Goal: Transaction & Acquisition: Purchase product/service

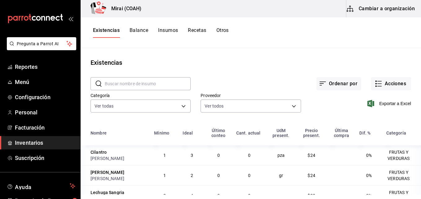
click at [37, 141] on span "Inventarios" at bounding box center [45, 142] width 60 height 8
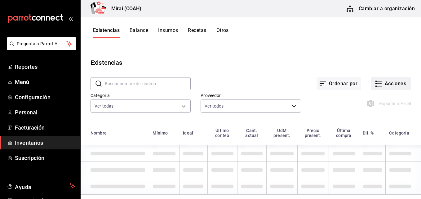
click at [397, 84] on button "Acciones" at bounding box center [391, 83] width 40 height 13
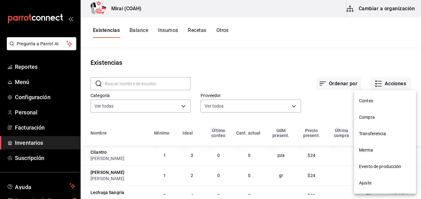
click at [369, 120] on span "Compra" at bounding box center [385, 117] width 52 height 7
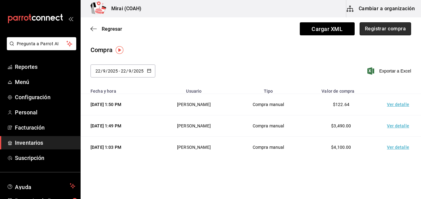
click at [382, 28] on button "Registrar compra" at bounding box center [384, 28] width 51 height 13
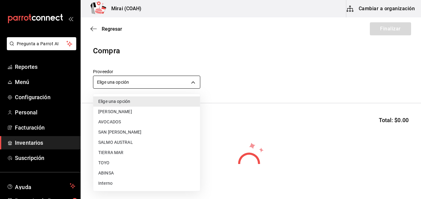
click at [119, 81] on body "Pregunta a Parrot AI Reportes Menú Configuración Personal Facturación Inventari…" at bounding box center [210, 82] width 421 height 164
click at [106, 175] on li "ABINSA" at bounding box center [146, 173] width 107 height 10
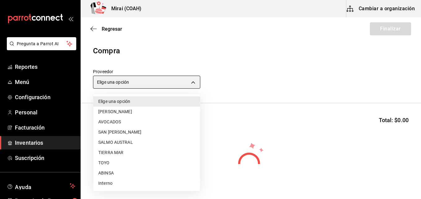
type input "3088cbcc-2f09-4efe-a8f3-8089b11bff24"
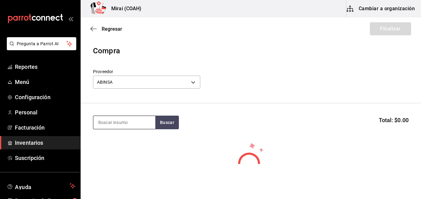
click at [104, 123] on input at bounding box center [124, 122] width 62 height 13
type input "P"
type input "POL"
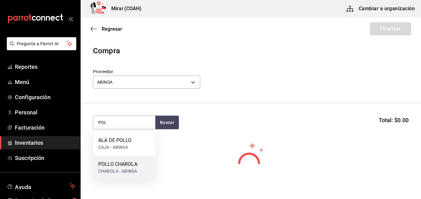
click at [118, 170] on div "CHAROLA - ABINSA" at bounding box center [117, 171] width 39 height 7
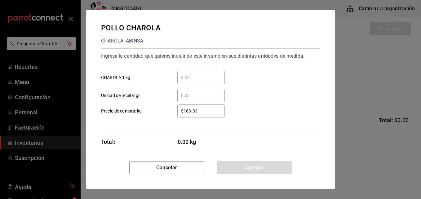
click at [190, 77] on input "​ CHAROLA 1 kg" at bounding box center [200, 77] width 47 height 7
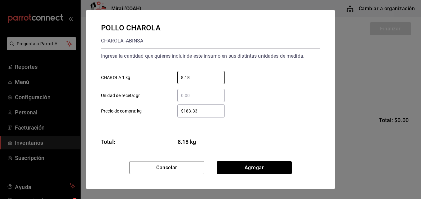
type input "8.18"
click at [203, 111] on input "$183.33" at bounding box center [200, 110] width 47 height 7
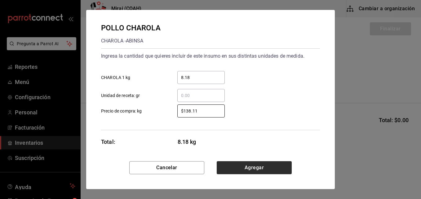
type input "$138.11"
click at [245, 167] on button "Agregar" at bounding box center [253, 167] width 75 height 13
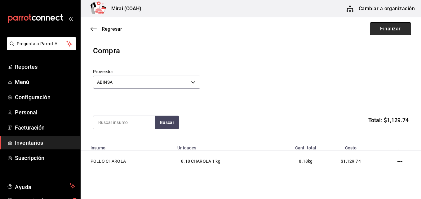
click at [379, 28] on button "Finalizar" at bounding box center [389, 28] width 41 height 13
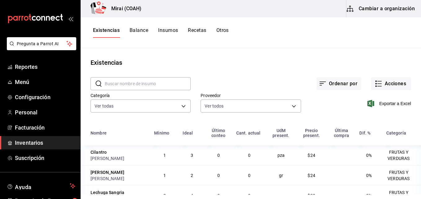
click at [395, 91] on div "Exportar a Excel" at bounding box center [356, 99] width 110 height 32
click at [394, 89] on button "Acciones" at bounding box center [391, 83] width 40 height 13
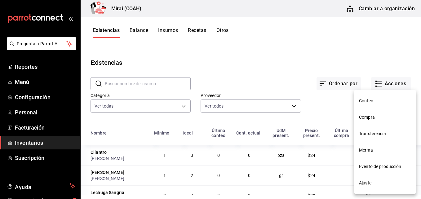
click at [367, 118] on span "Compra" at bounding box center [385, 117] width 52 height 7
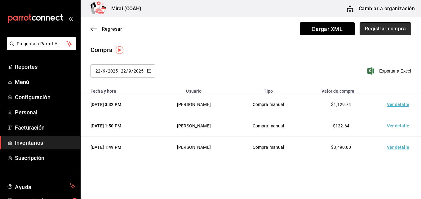
click at [381, 27] on button "Registrar compra" at bounding box center [384, 28] width 51 height 13
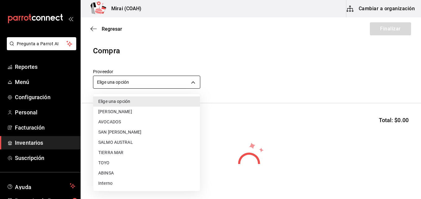
click at [120, 83] on body "Pregunta a Parrot AI Reportes Menú Configuración Personal Facturación Inventari…" at bounding box center [210, 82] width 421 height 164
click at [100, 131] on li "SAN [PERSON_NAME]" at bounding box center [146, 132] width 107 height 10
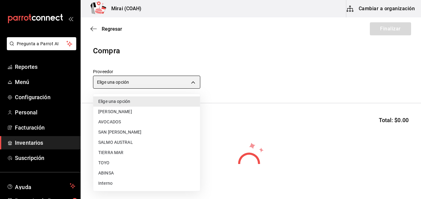
type input "e55419f6-9af1-4385-aa6b-a19422ceae56"
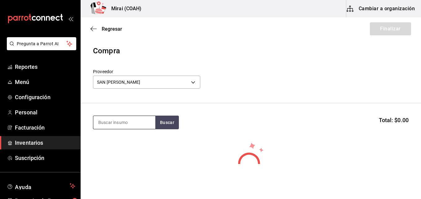
click at [118, 125] on input at bounding box center [124, 122] width 62 height 13
type input "F"
type input "C"
type input "FIL"
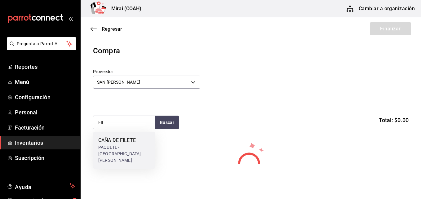
click at [119, 140] on div "CAÑA DE FILETE" at bounding box center [124, 140] width 52 height 7
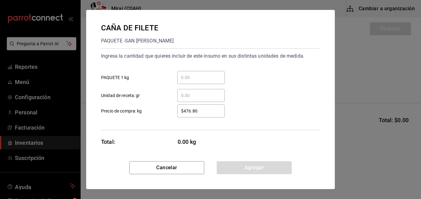
click at [189, 80] on input "​ PAQUETE 1 kg" at bounding box center [200, 77] width 47 height 7
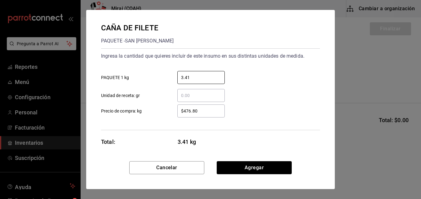
type input "3.41"
click at [203, 113] on input "$476.80" at bounding box center [200, 110] width 47 height 7
type input "$289.80"
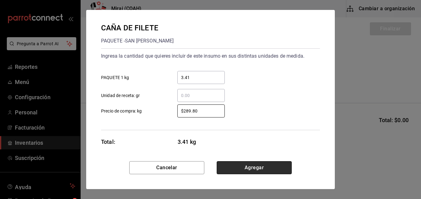
click at [239, 170] on button "Agregar" at bounding box center [253, 167] width 75 height 13
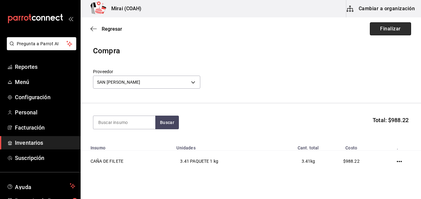
click at [378, 28] on button "Finalizar" at bounding box center [389, 28] width 41 height 13
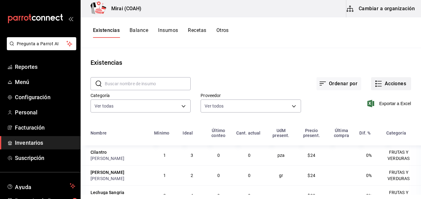
click at [394, 85] on button "Acciones" at bounding box center [391, 83] width 40 height 13
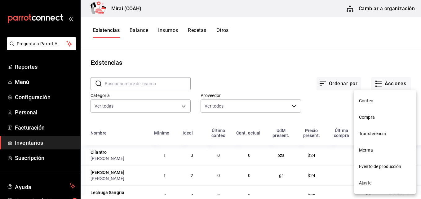
click at [376, 119] on span "Compra" at bounding box center [385, 117] width 52 height 7
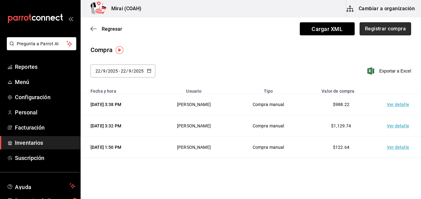
click at [378, 28] on button "Registrar compra" at bounding box center [384, 28] width 51 height 13
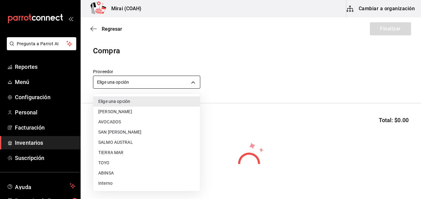
click at [154, 81] on body "Pregunta a Parrot AI Reportes Menú Configuración Personal Facturación Inventari…" at bounding box center [210, 82] width 421 height 164
click at [110, 164] on li "TOYO" at bounding box center [146, 163] width 107 height 10
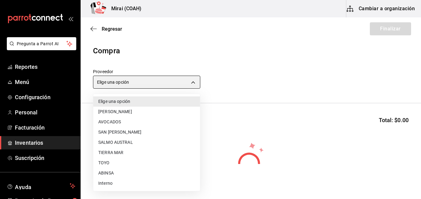
type input "e78d7275-026a-4e50-9875-693dd4ae81c7"
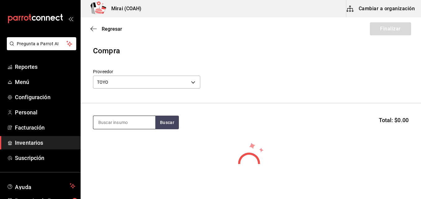
click at [119, 124] on input at bounding box center [124, 122] width 62 height 13
type input "SUR"
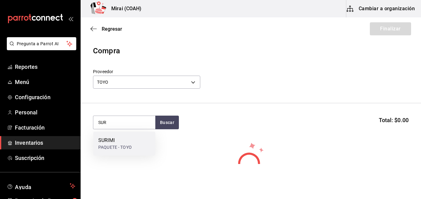
click at [116, 143] on div "SURIMI" at bounding box center [114, 140] width 33 height 7
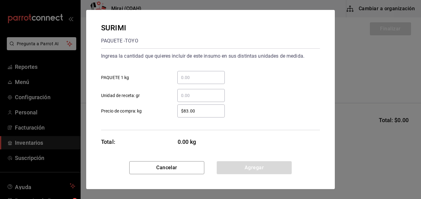
click at [206, 76] on input "​ PAQUETE 1 kg" at bounding box center [200, 77] width 47 height 7
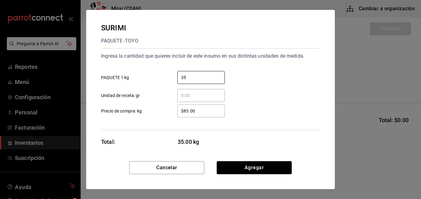
type input "35"
click at [206, 112] on input "$83.00" at bounding box center [200, 110] width 47 height 7
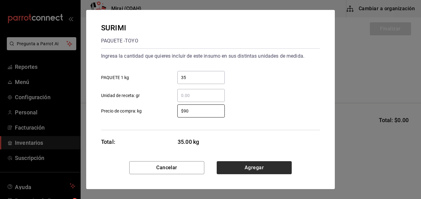
type input "$90"
click at [252, 170] on button "Agregar" at bounding box center [253, 167] width 75 height 13
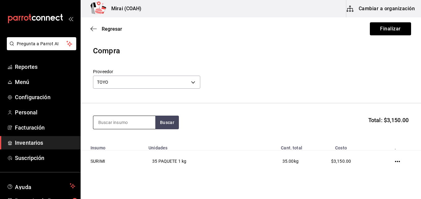
click at [136, 119] on input at bounding box center [124, 122] width 62 height 13
type input "M"
type input "N"
type input "KANI"
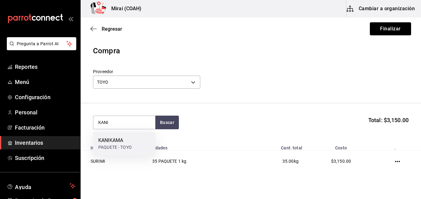
click at [130, 146] on div "PAQUETE - TOYO" at bounding box center [114, 147] width 33 height 7
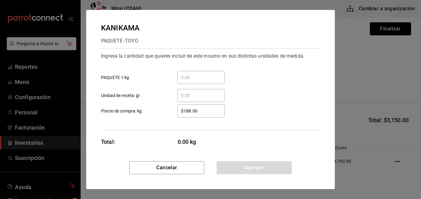
click at [193, 81] on input "​ PAQUETE 1 kg" at bounding box center [200, 77] width 47 height 7
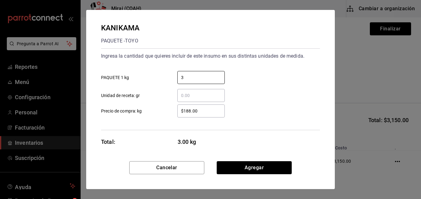
type input "3"
click at [187, 108] on input "$188.00" at bounding box center [200, 110] width 47 height 7
type input "$193.00"
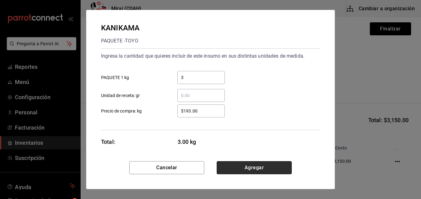
click at [233, 172] on button "Agregar" at bounding box center [253, 167] width 75 height 13
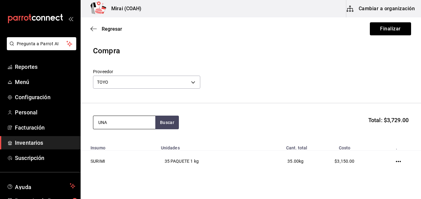
type input "UNA"
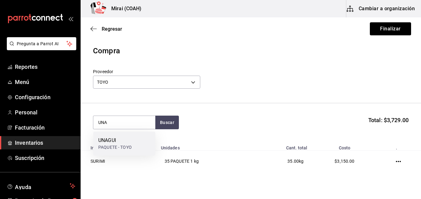
click at [126, 142] on div "UNAGUI" at bounding box center [114, 140] width 33 height 7
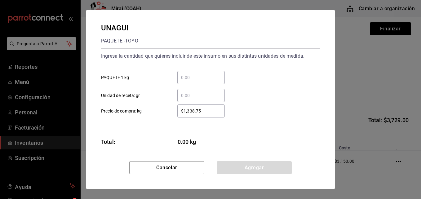
click at [192, 75] on input "​ PAQUETE 1 kg" at bounding box center [200, 77] width 47 height 7
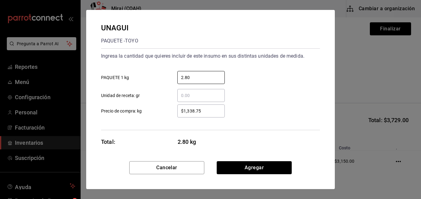
type input "2.80"
click at [193, 109] on input "$1,338.75" at bounding box center [200, 110] width 47 height 7
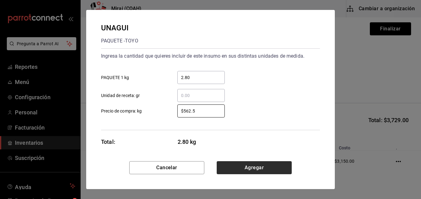
type input "$562.5"
click at [247, 165] on button "Agregar" at bounding box center [253, 167] width 75 height 13
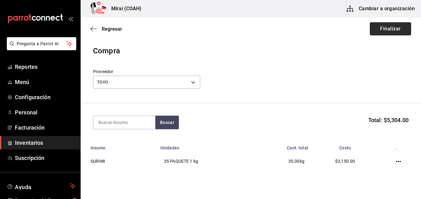
click at [386, 28] on button "Finalizar" at bounding box center [389, 28] width 41 height 13
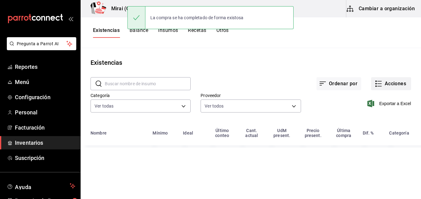
click at [385, 81] on button "Acciones" at bounding box center [391, 83] width 40 height 13
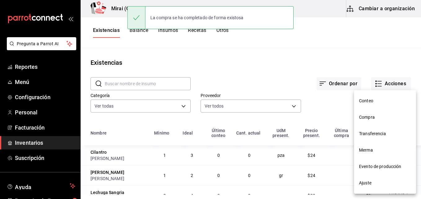
click at [375, 120] on span "Compra" at bounding box center [385, 117] width 52 height 7
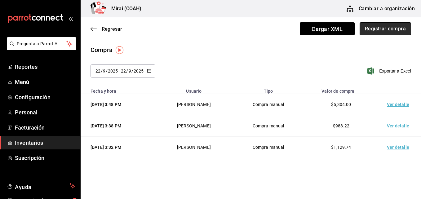
click at [372, 28] on button "Registrar compra" at bounding box center [384, 28] width 51 height 13
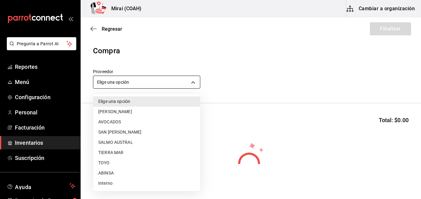
click at [160, 82] on body "Pregunta a Parrot AI Reportes Menú Configuración Personal Facturación Inventari…" at bounding box center [210, 82] width 421 height 164
click at [101, 172] on li "ABINSA" at bounding box center [146, 173] width 107 height 10
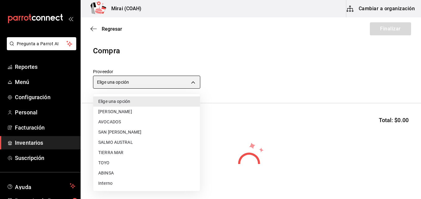
type input "3088cbcc-2f09-4efe-a8f3-8089b11bff24"
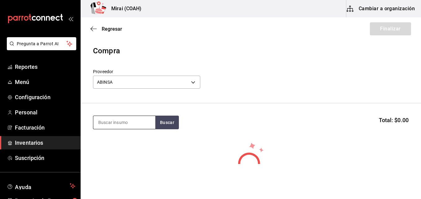
click at [107, 121] on input at bounding box center [124, 122] width 62 height 13
type input "NAR"
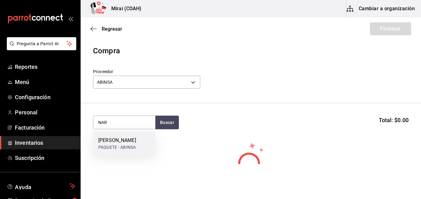
click at [108, 141] on div "[PERSON_NAME]" at bounding box center [117, 140] width 38 height 7
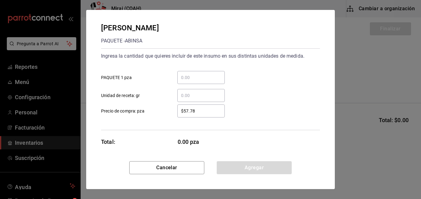
click at [188, 75] on input "​ PAQUETE 1 pza" at bounding box center [200, 77] width 47 height 7
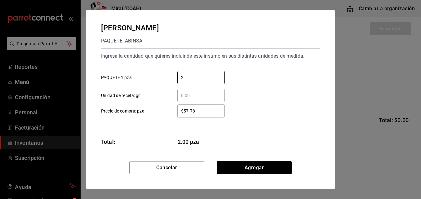
type input "2"
click at [185, 111] on input "$57.78" at bounding box center [200, 110] width 47 height 7
type input "$65"
click at [277, 89] on div "​ Unidad de receta: gr" at bounding box center [208, 93] width 224 height 18
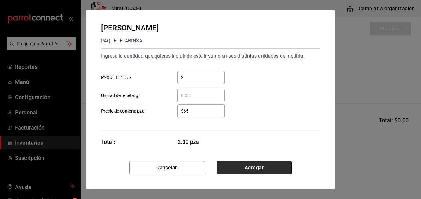
click at [261, 166] on button "Agregar" at bounding box center [253, 167] width 75 height 13
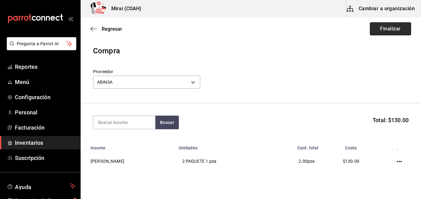
click at [389, 24] on button "Finalizar" at bounding box center [389, 28] width 41 height 13
